Goal: Transaction & Acquisition: Purchase product/service

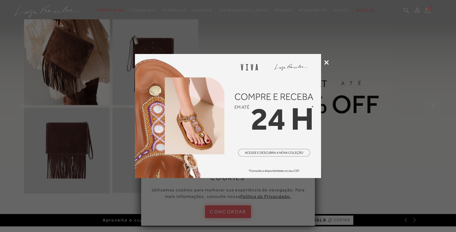
click at [327, 62] on icon at bounding box center [326, 62] width 5 height 5
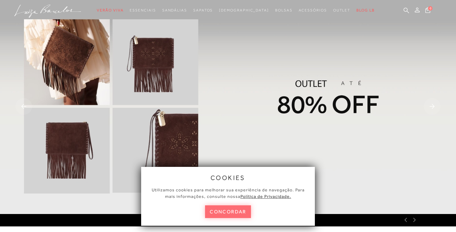
click at [226, 210] on button "concordar" at bounding box center [228, 211] width 46 height 13
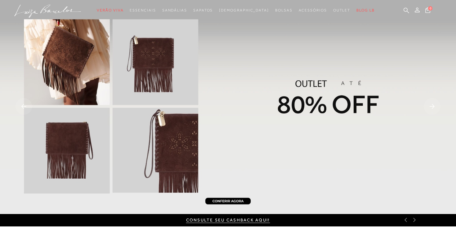
click at [214, 145] on img at bounding box center [228, 107] width 456 height 214
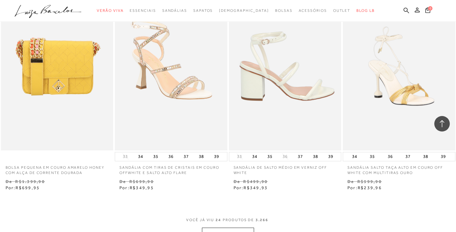
scroll to position [1144, 0]
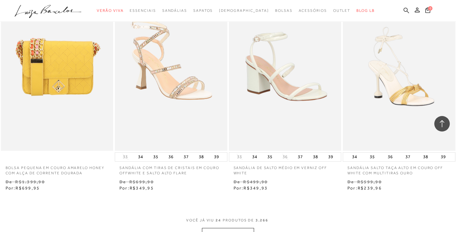
click at [407, 9] on icon at bounding box center [406, 10] width 6 height 6
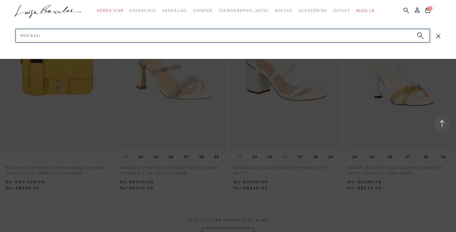
type input "mocassim"
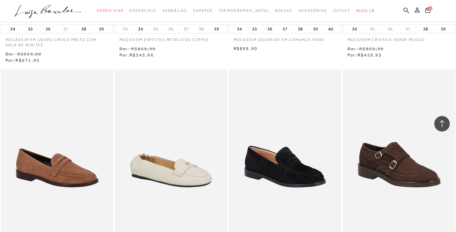
scroll to position [593, 0]
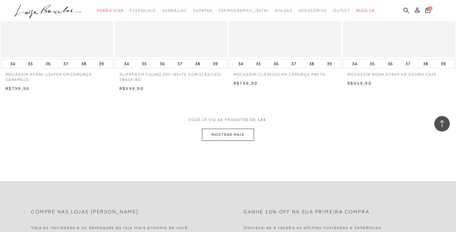
click at [220, 136] on button "MOSTRAR MAIS" at bounding box center [228, 135] width 52 height 12
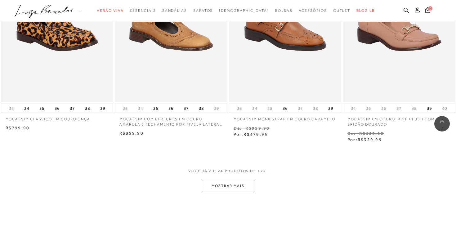
scroll to position [1180, 0]
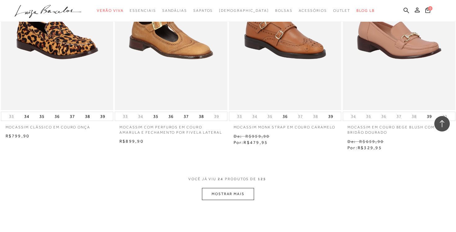
click at [218, 192] on button "MOSTRAR MAIS" at bounding box center [228, 194] width 52 height 12
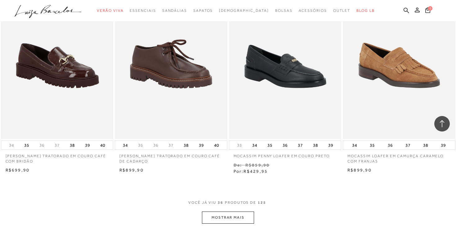
scroll to position [1958, 0]
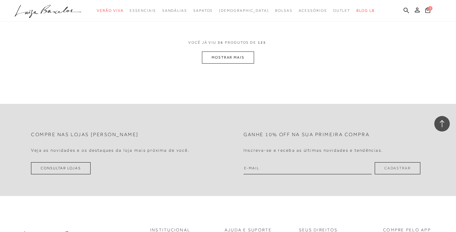
click at [235, 45] on div "VOCê JÁ VIU 36 PRODUTOS DE 125" at bounding box center [227, 45] width 79 height 11
click at [235, 51] on button "MOSTRAR MAIS" at bounding box center [228, 57] width 52 height 12
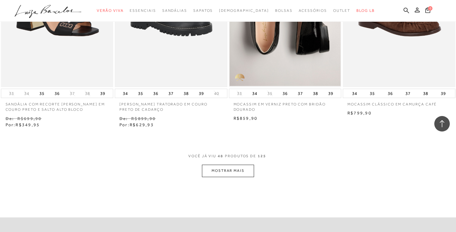
scroll to position [2496, 0]
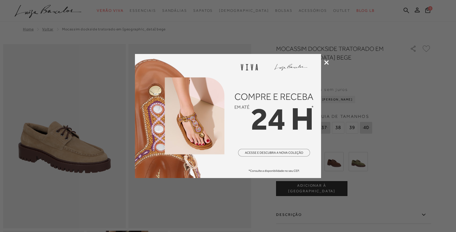
click at [327, 61] on icon at bounding box center [326, 62] width 5 height 5
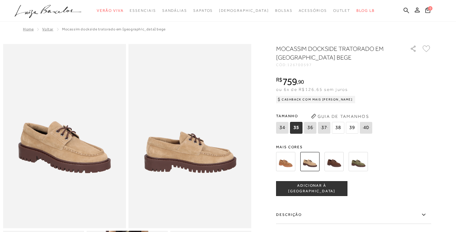
click at [329, 165] on img at bounding box center [333, 161] width 19 height 19
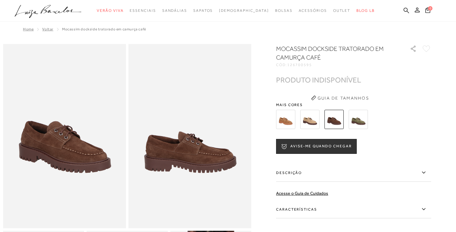
click at [288, 120] on img at bounding box center [285, 119] width 19 height 19
